Goal: Find specific page/section: Find specific page/section

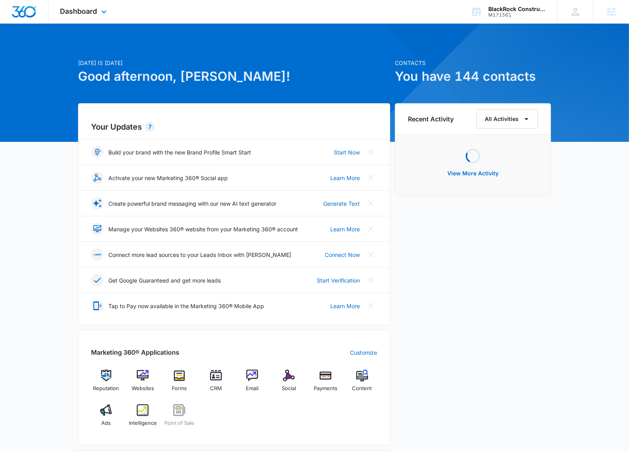
click at [108, 19] on div "Dashboard Apps Reputation Websites Forms CRM Email Social Payments POS Content …" at bounding box center [84, 11] width 72 height 23
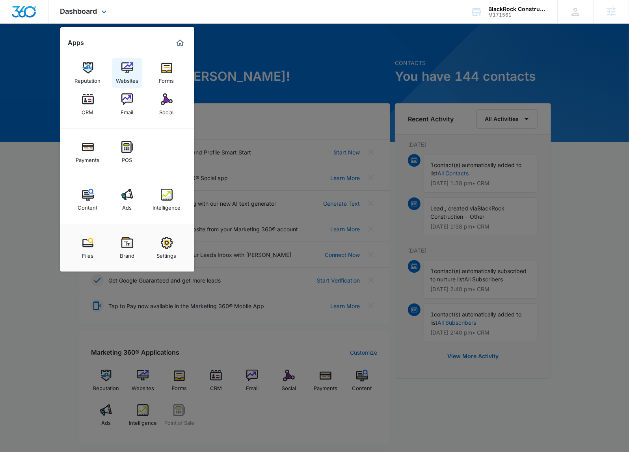
click at [113, 63] on link "Websites" at bounding box center [127, 73] width 30 height 30
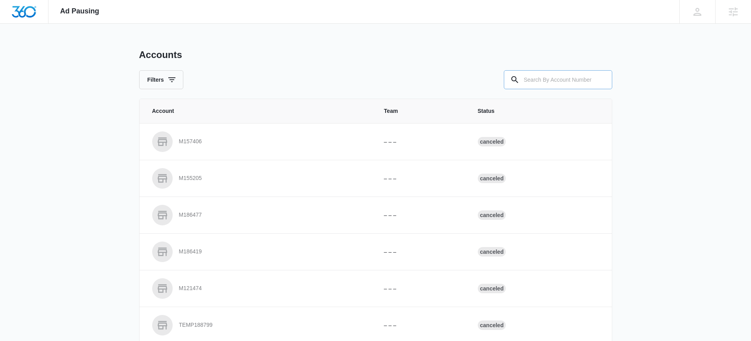
click at [542, 85] on input "text" at bounding box center [558, 79] width 108 height 19
paste input "TODO | RA Solutions C176763 | W360 08/06/25"
click at [549, 80] on input "TODO | RA Solutions C176763 | W360 08/06/25" at bounding box center [558, 79] width 108 height 19
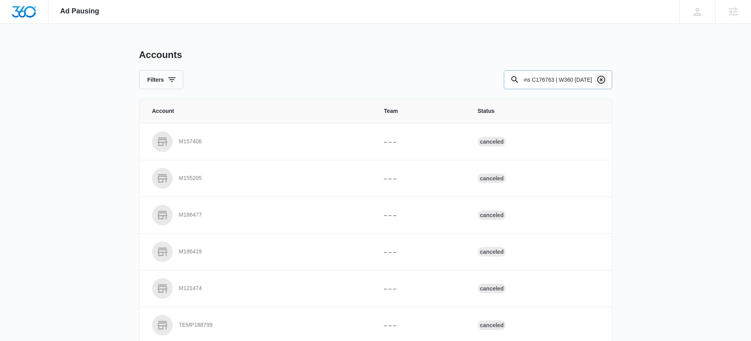
drag, startPoint x: 548, startPoint y: 79, endPoint x: 602, endPoint y: 82, distance: 54.1
click at [602, 82] on div "TODO | RA Solutions C176763 | W360 08/06/25" at bounding box center [558, 79] width 108 height 19
drag, startPoint x: 546, startPoint y: 79, endPoint x: 616, endPoint y: 84, distance: 70.0
click at [616, 84] on div "Ad Pausing Apps Reputation Websites Forms CRM Email Social Payments POS Content…" at bounding box center [375, 170] width 751 height 341
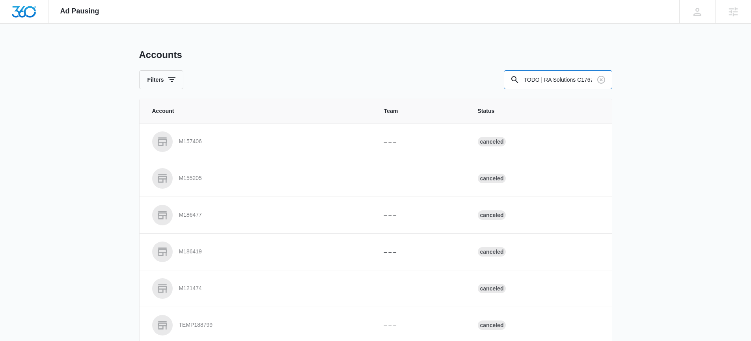
drag, startPoint x: 569, startPoint y: 80, endPoint x: 496, endPoint y: 85, distance: 73.5
click at [496, 85] on div "Filters TODO | RA Solutions C176763" at bounding box center [375, 79] width 473 height 19
click at [567, 79] on input "C176763" at bounding box center [558, 79] width 108 height 19
type input "C176763"
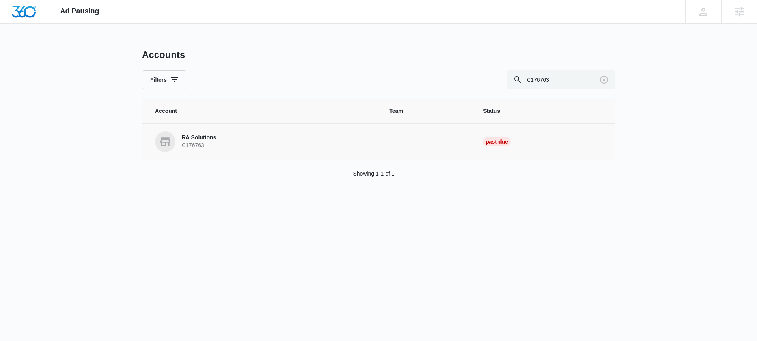
click at [194, 137] on p "RA Solutions" at bounding box center [199, 138] width 34 height 8
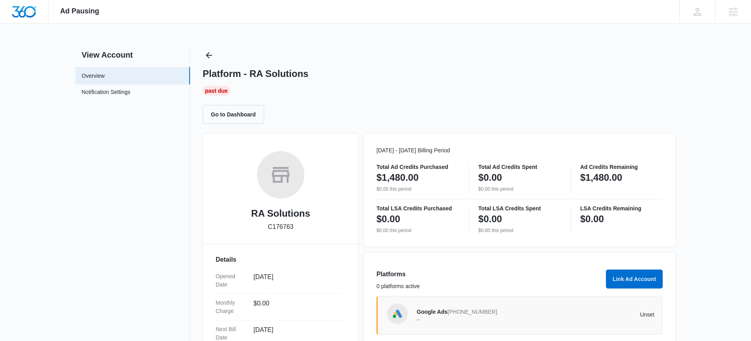
click at [279, 225] on p "C176763" at bounding box center [281, 226] width 26 height 9
copy p "C176763"
click at [235, 223] on div "RA Solutions C176763" at bounding box center [281, 194] width 130 height 86
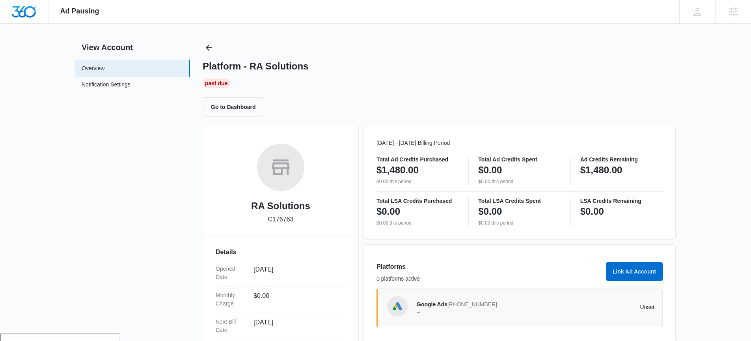
scroll to position [8, 0]
drag, startPoint x: 252, startPoint y: 205, endPoint x: 306, endPoint y: 232, distance: 60.3
click at [306, 232] on div "RA Solutions C176763 Details Opened Date Apr 11, 2024 Monthly Charge $0.00 Next…" at bounding box center [281, 291] width 156 height 332
copy span
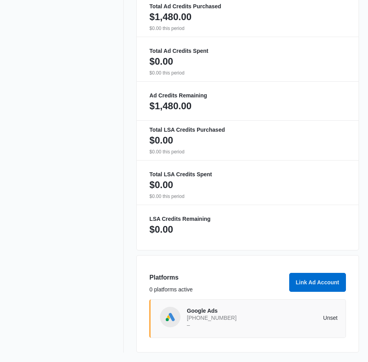
scroll to position [0, 0]
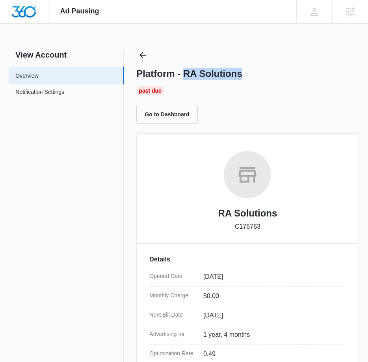
drag, startPoint x: 185, startPoint y: 73, endPoint x: 306, endPoint y: 79, distance: 121.2
click at [306, 79] on div "Platform - RA Solutions" at bounding box center [247, 74] width 222 height 12
copy h1 "RA Solutions"
drag, startPoint x: 238, startPoint y: 224, endPoint x: 265, endPoint y: 226, distance: 26.9
click at [265, 226] on div "RA Solutions C176763" at bounding box center [247, 194] width 196 height 86
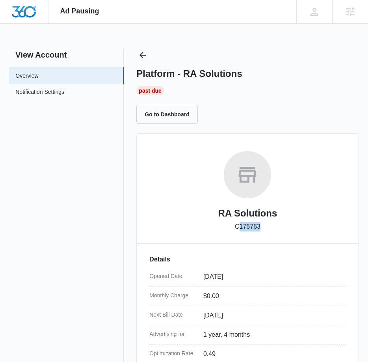
copy p "176763"
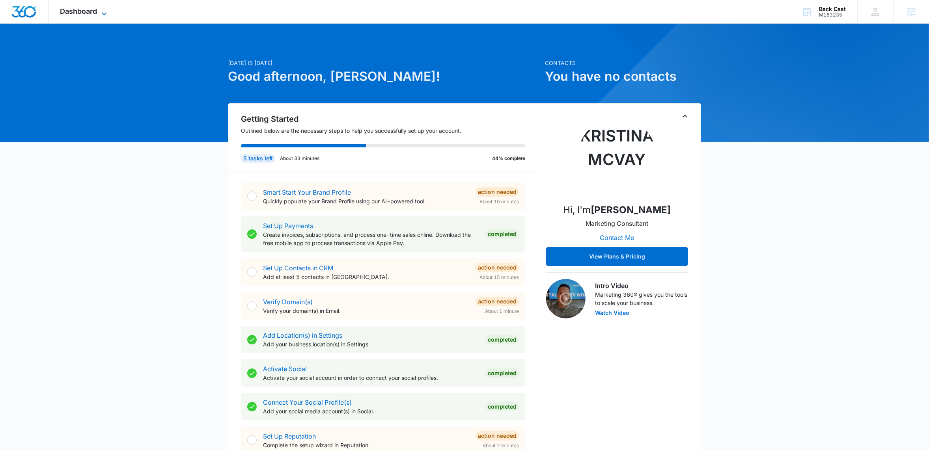
click at [78, 12] on span "Dashboard" at bounding box center [78, 11] width 37 height 8
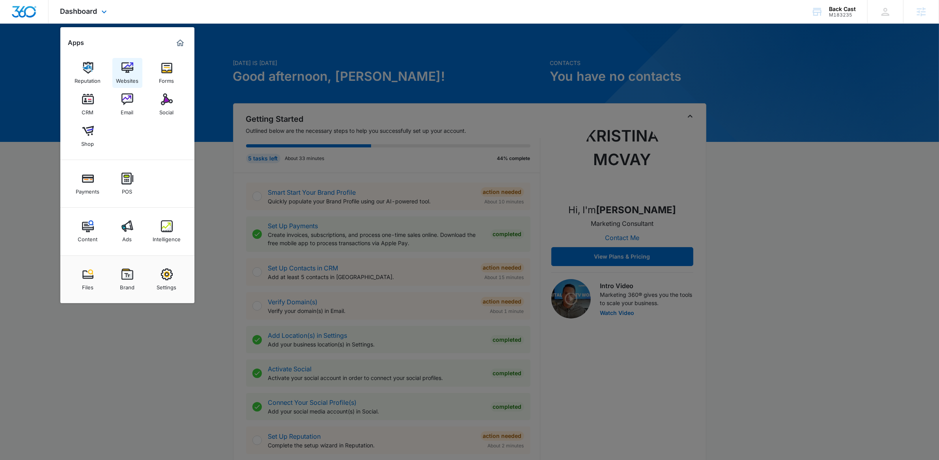
click at [129, 75] on div "Websites" at bounding box center [127, 79] width 22 height 10
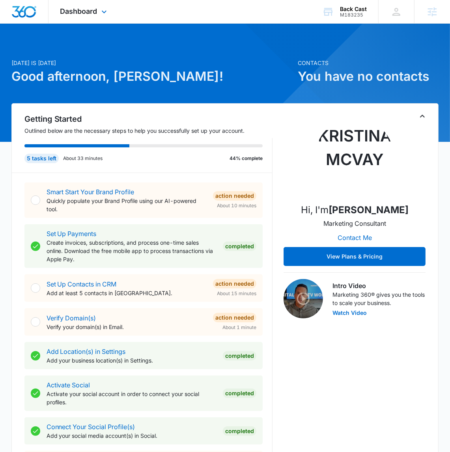
click at [119, 17] on div "Dashboard Apps Reputation Websites Forms CRM Email Social Shop Payments POS Con…" at bounding box center [84, 11] width 72 height 23
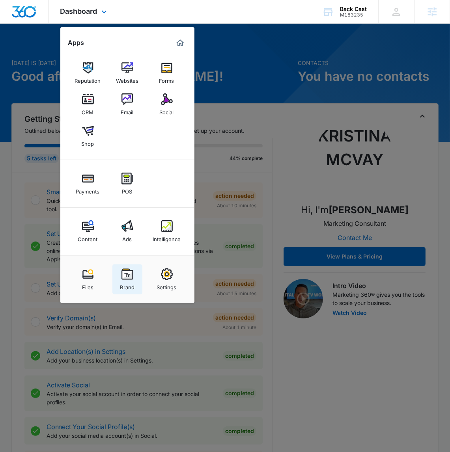
click at [123, 281] on div "Brand" at bounding box center [127, 285] width 15 height 10
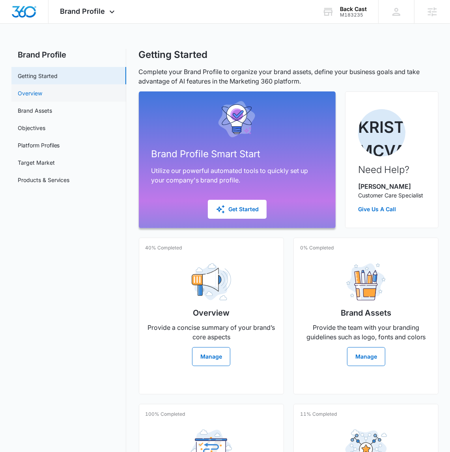
click at [42, 97] on link "Overview" at bounding box center [30, 93] width 24 height 8
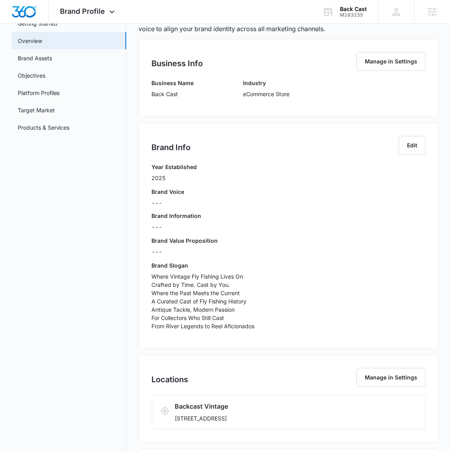
scroll to position [120, 0]
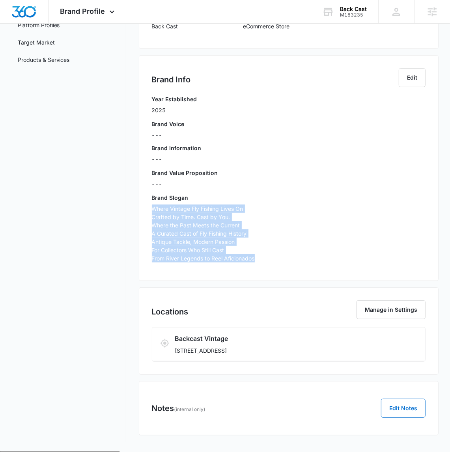
drag, startPoint x: 149, startPoint y: 209, endPoint x: 285, endPoint y: 256, distance: 143.9
click at [285, 256] on div "Brand Info Edit Year Established 2025 Brand Voice --- Brand Information --- Bra…" at bounding box center [289, 168] width 300 height 226
click at [227, 232] on p "Where Vintage Fly Fishing Lives On Crafted by Time. Cast by You. Where the Past…" at bounding box center [289, 234] width 274 height 58
